Goal: Information Seeking & Learning: Understand process/instructions

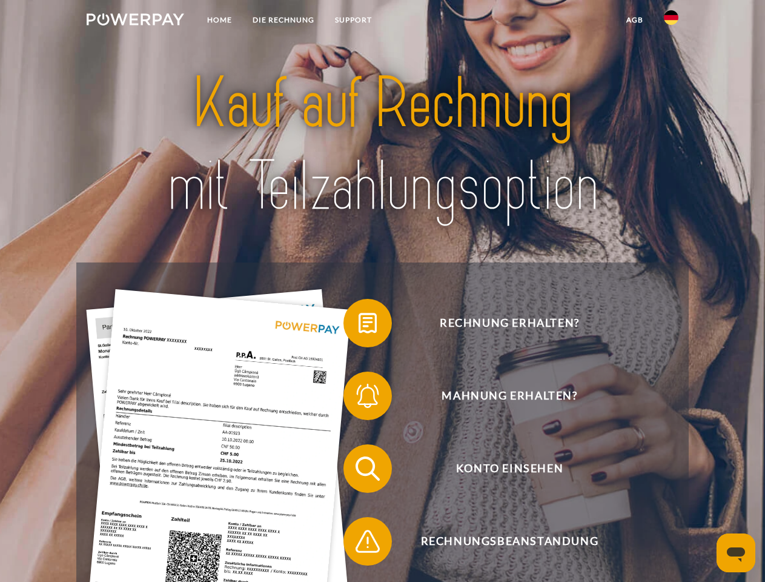
click at [135, 21] on img at bounding box center [136, 19] width 98 height 12
click at [671, 21] on img at bounding box center [671, 17] width 15 height 15
click at [634, 20] on link "agb" at bounding box center [635, 20] width 38 height 22
click at [359, 325] on span at bounding box center [349, 323] width 61 height 61
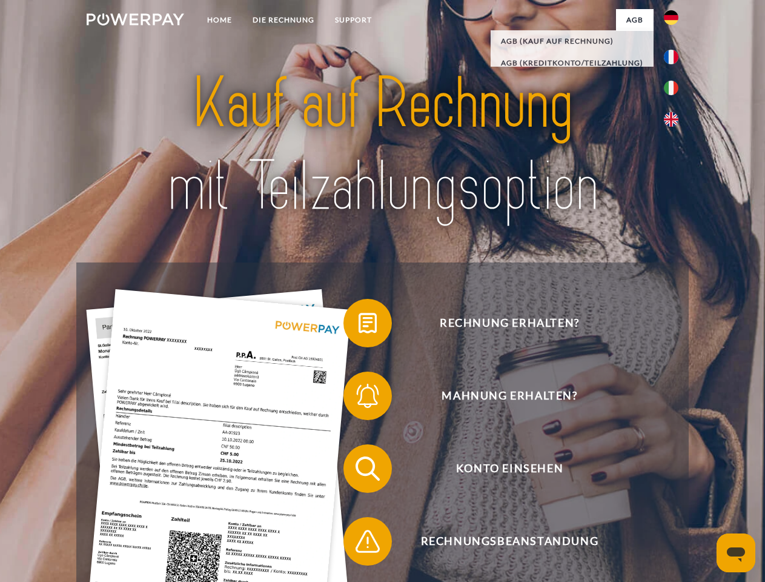
click at [359, 398] on span at bounding box center [349, 395] width 61 height 61
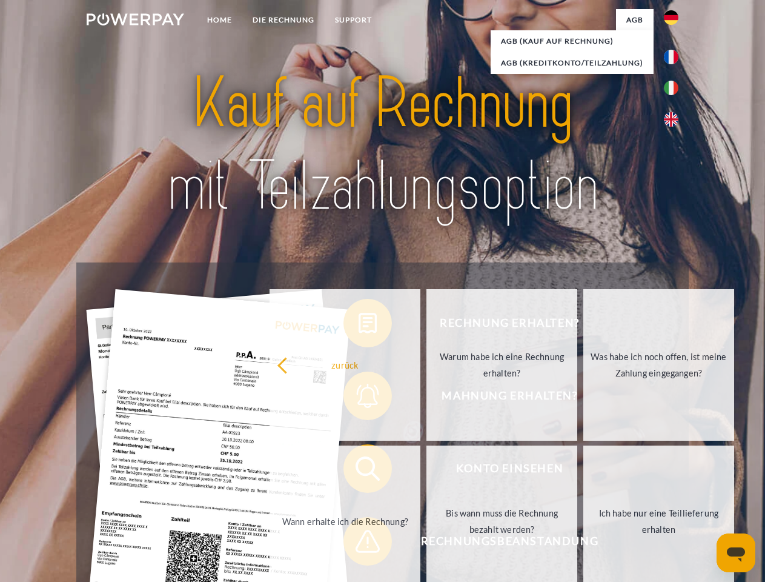
click at [427, 471] on link "Bis wann muss die Rechnung bezahlt werden?" at bounding box center [502, 520] width 151 height 151
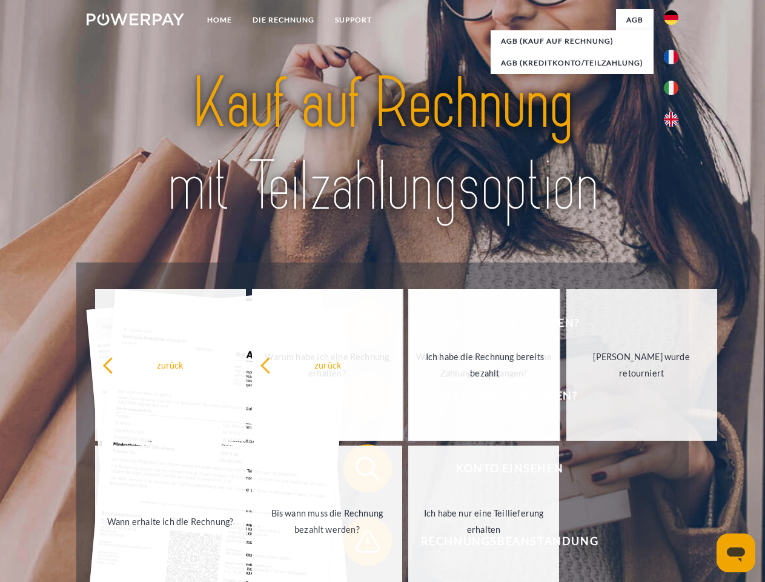
click at [359, 544] on span at bounding box center [349, 541] width 61 height 61
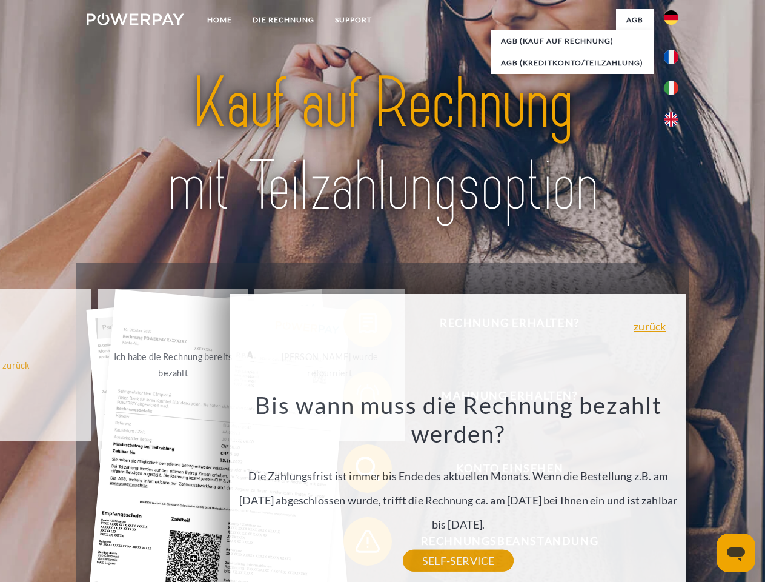
click at [736, 553] on icon "Messaging-Fenster öffnen" at bounding box center [736, 554] width 18 height 15
